Goal: Information Seeking & Learning: Learn about a topic

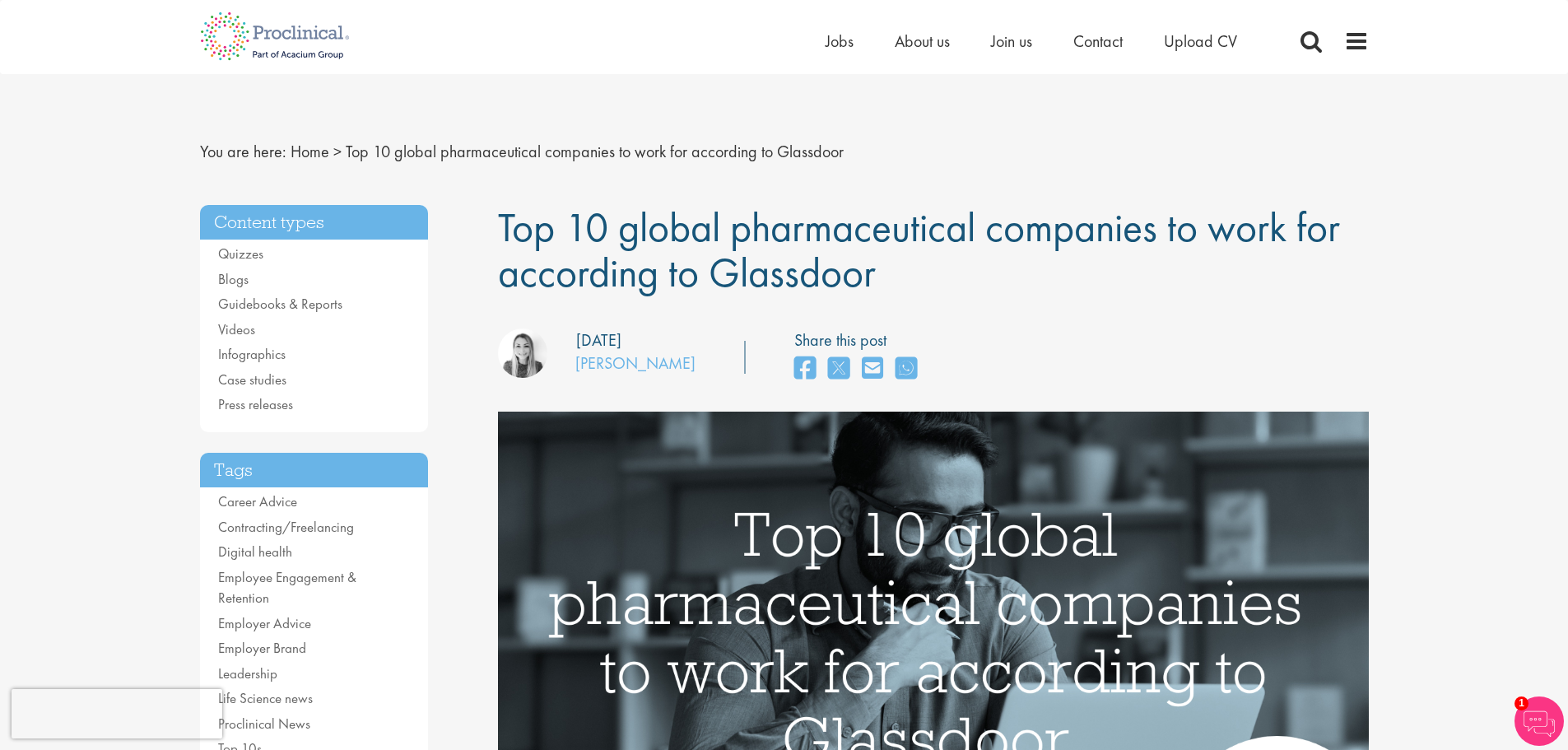
drag, startPoint x: 0, startPoint y: 0, endPoint x: 916, endPoint y: 270, distance: 955.0
click at [916, 270] on h1 "Top 10 global pharmaceutical companies to work for according to Glassdoor" at bounding box center [933, 250] width 871 height 91
click at [944, 225] on span "Top 10 global pharmaceutical companies to work for according to Glassdoor" at bounding box center [919, 249] width 842 height 98
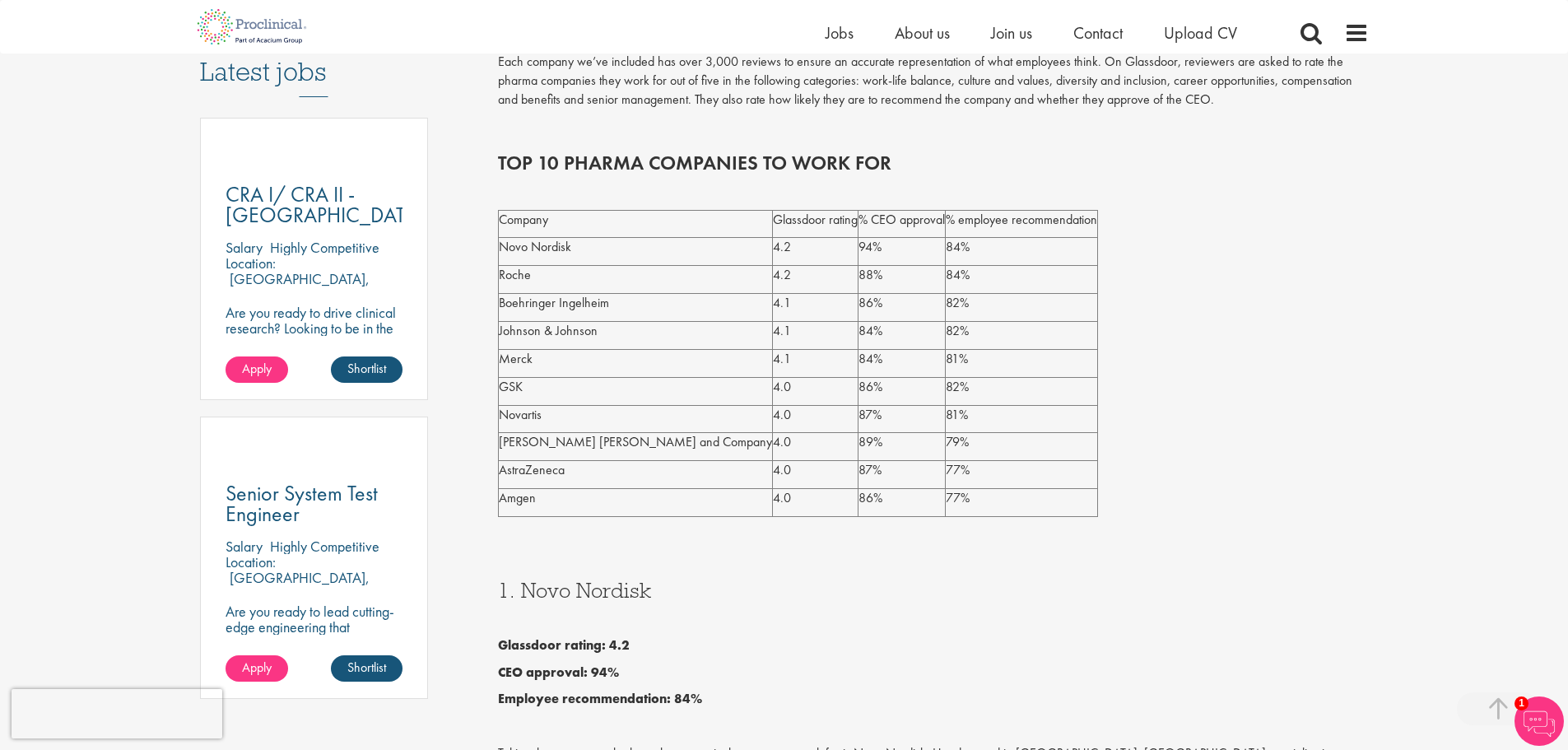
scroll to position [853, 0]
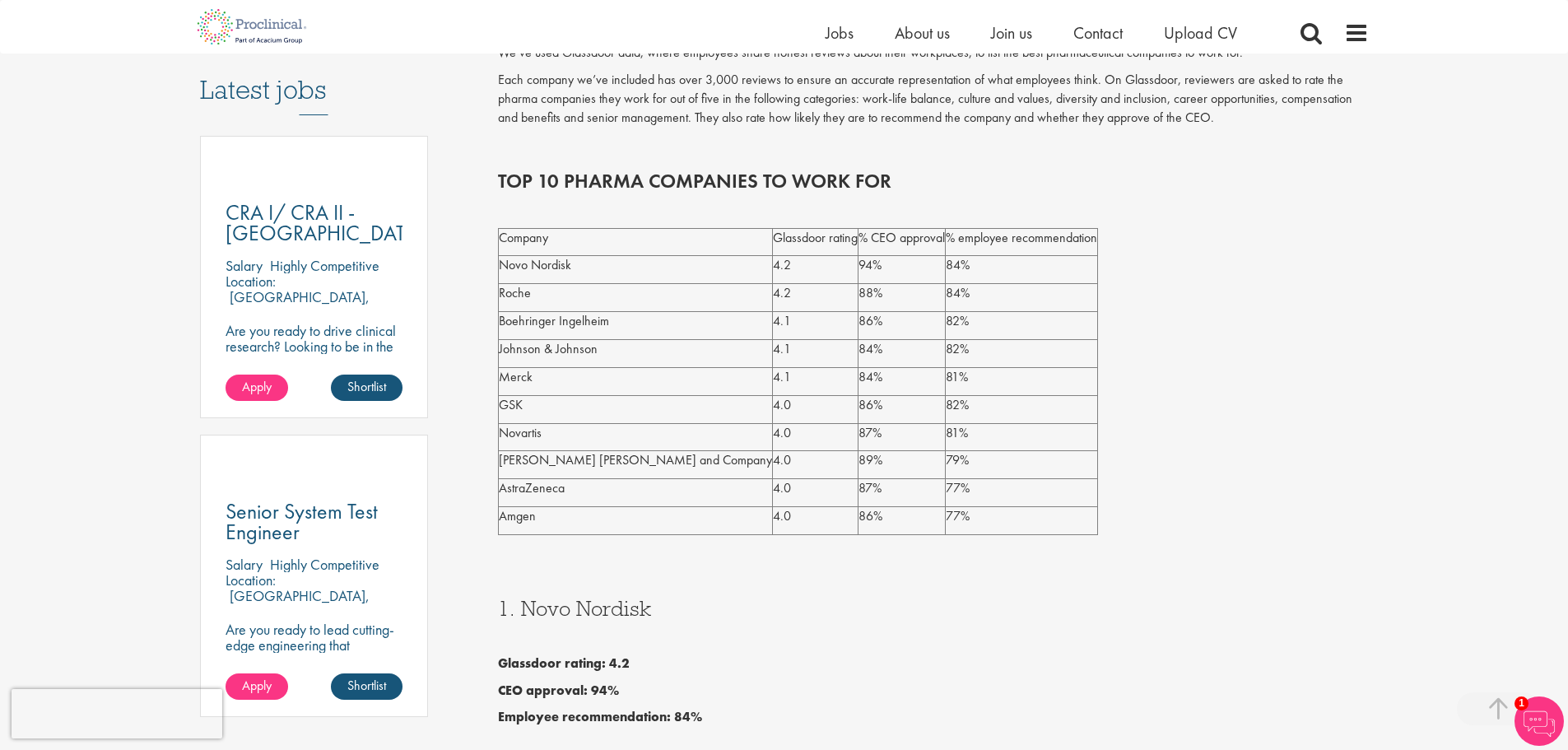
drag, startPoint x: 508, startPoint y: 266, endPoint x: 835, endPoint y: 337, distance: 334.6
click at [835, 337] on tbody "Company Glassdoor rating % CEO approval % employee recommendation Novo Nordisk …" at bounding box center [798, 381] width 599 height 306
click at [519, 468] on p "[PERSON_NAME] [PERSON_NAME] and Company" at bounding box center [636, 460] width 273 height 19
click at [526, 516] on p "Amgen" at bounding box center [636, 516] width 273 height 19
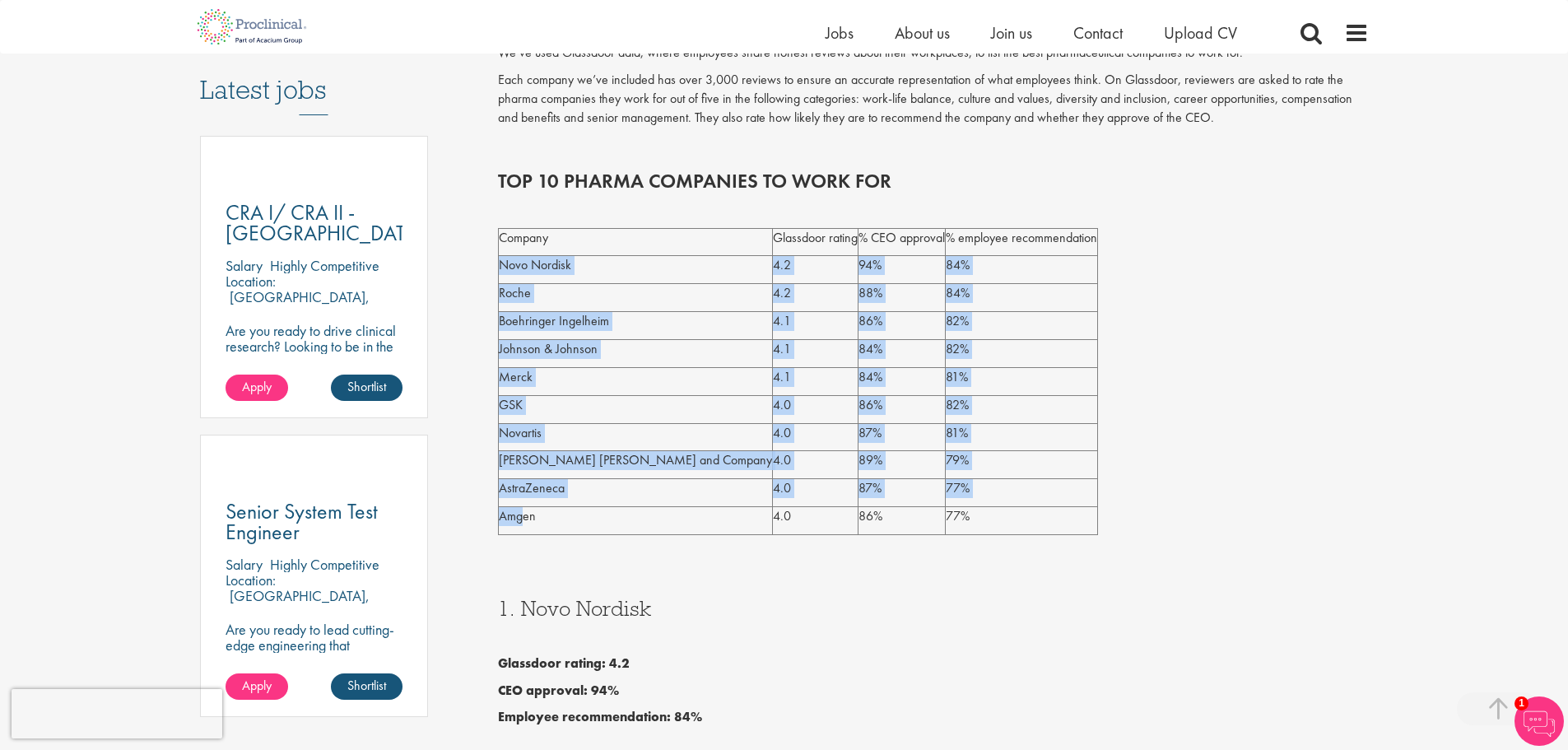
drag, startPoint x: 526, startPoint y: 520, endPoint x: 499, endPoint y: 273, distance: 248.5
click at [499, 273] on tbody "Company Glassdoor rating % CEO approval % employee recommendation Novo Nordisk …" at bounding box center [798, 381] width 599 height 306
click at [505, 270] on p "Novo Nordisk" at bounding box center [636, 264] width 273 height 19
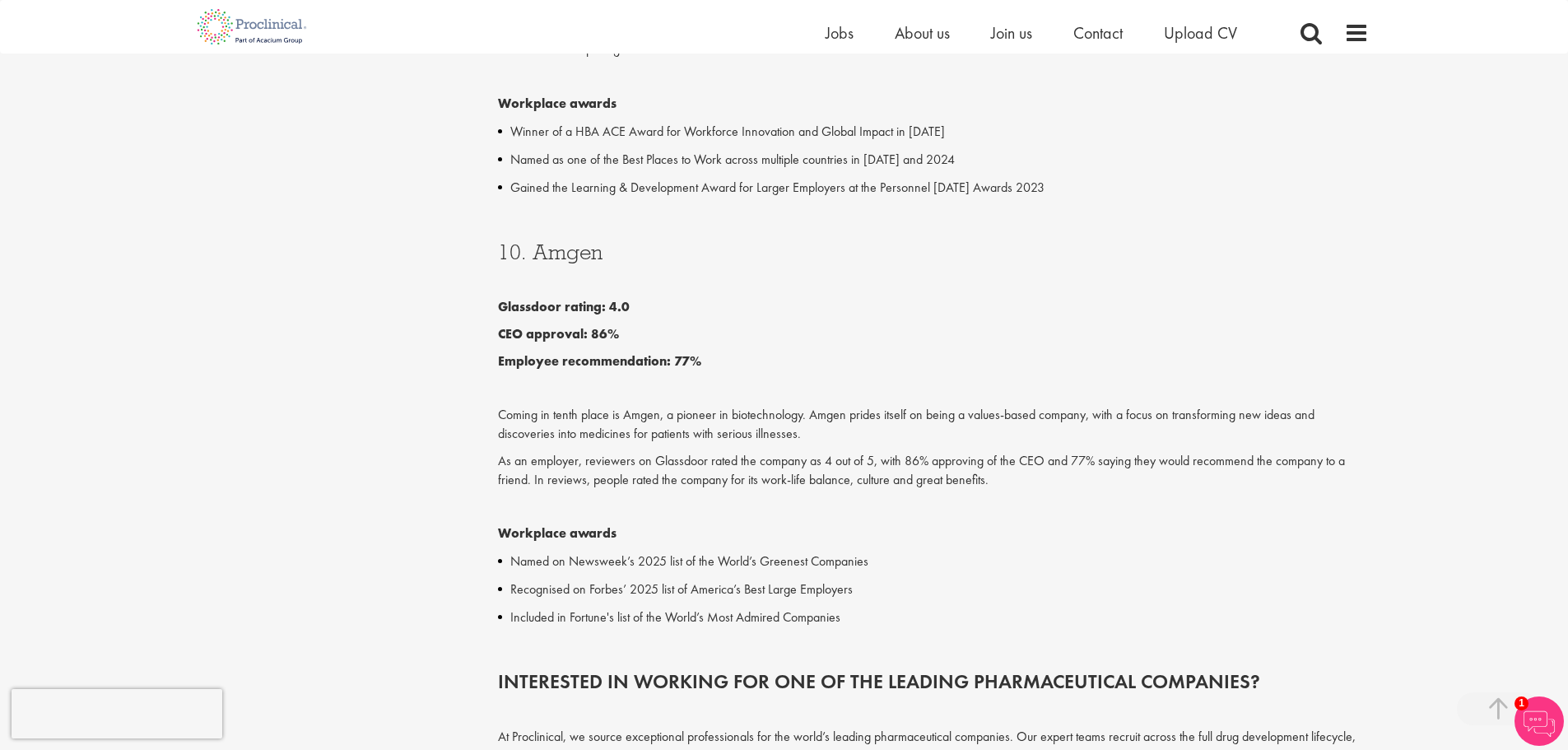
scroll to position [5406, 0]
